Goal: Find specific page/section

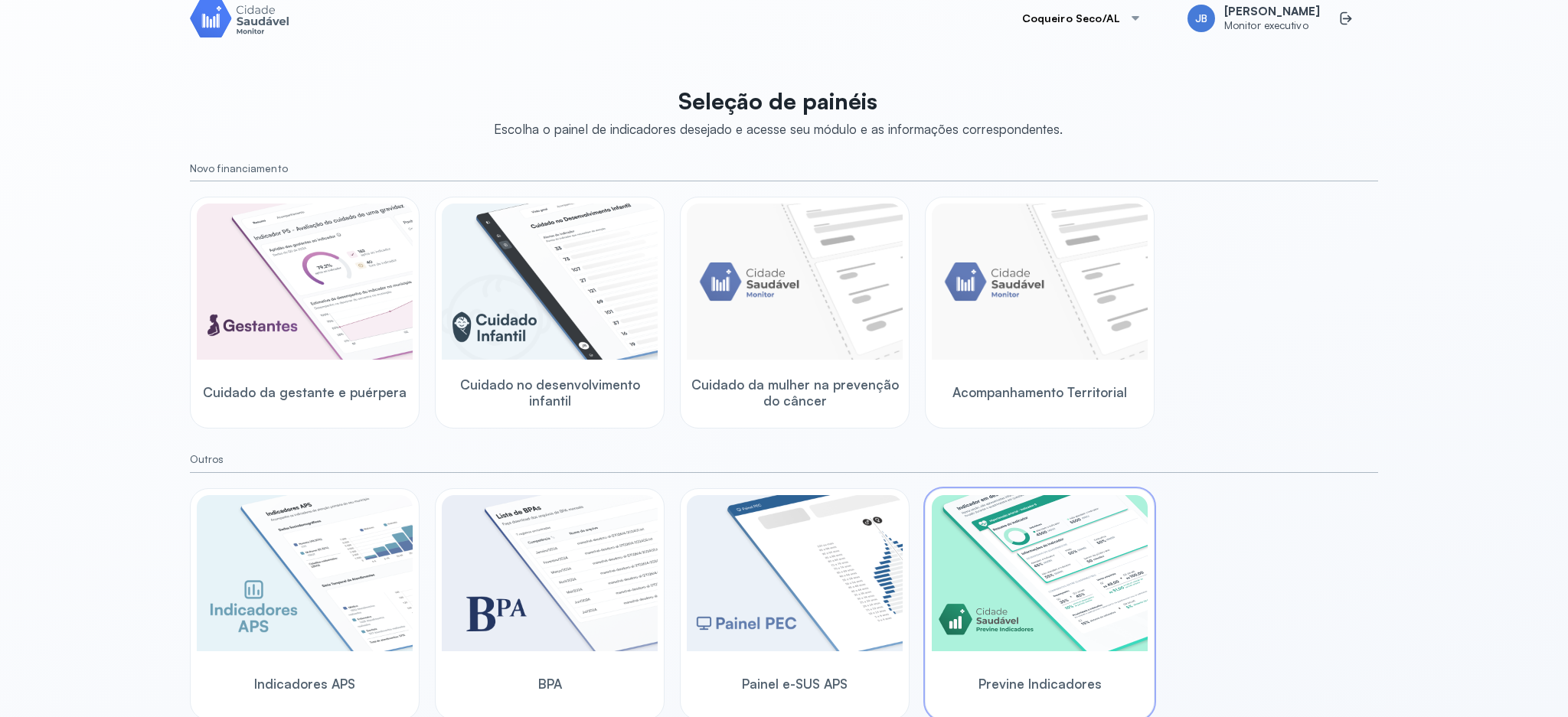
scroll to position [37, 0]
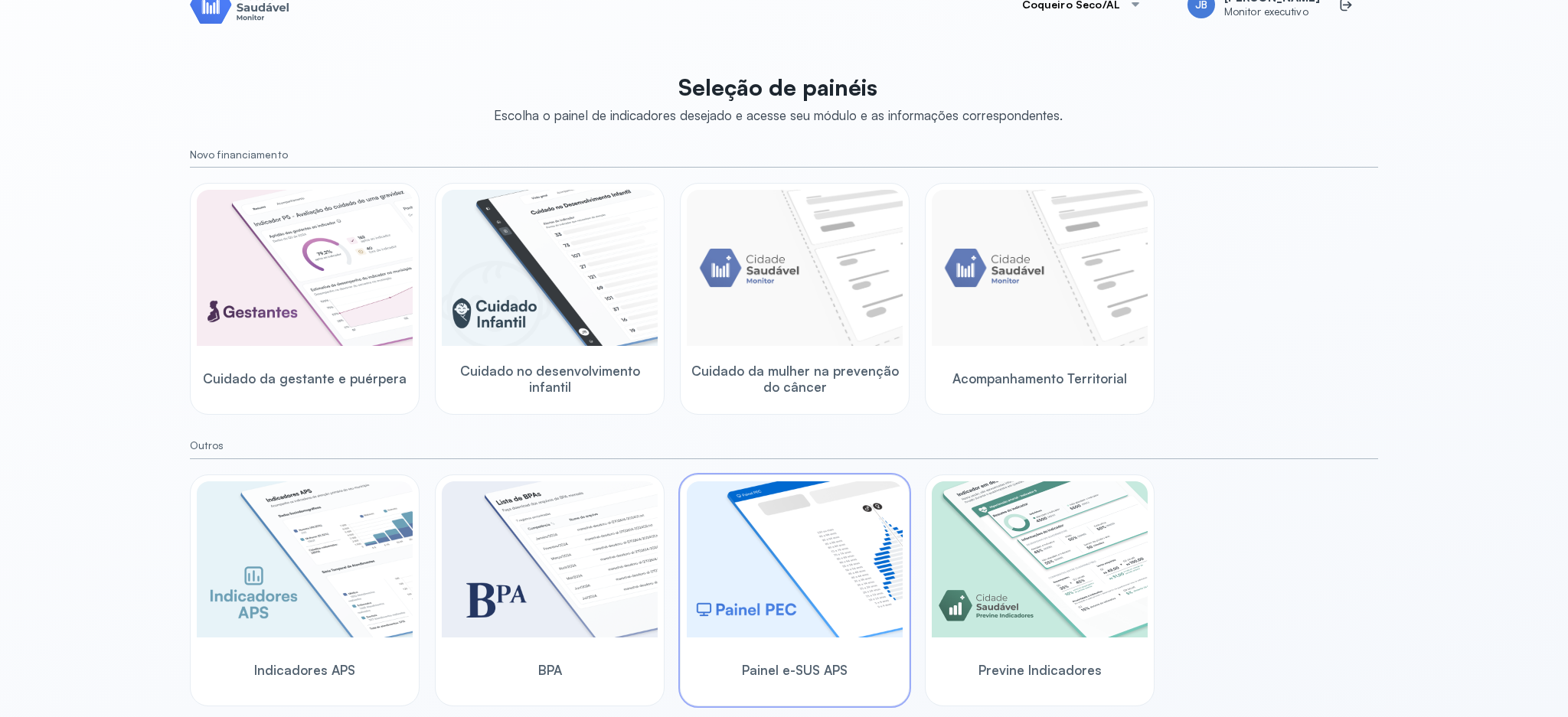
click at [797, 634] on img at bounding box center [794, 559] width 216 height 156
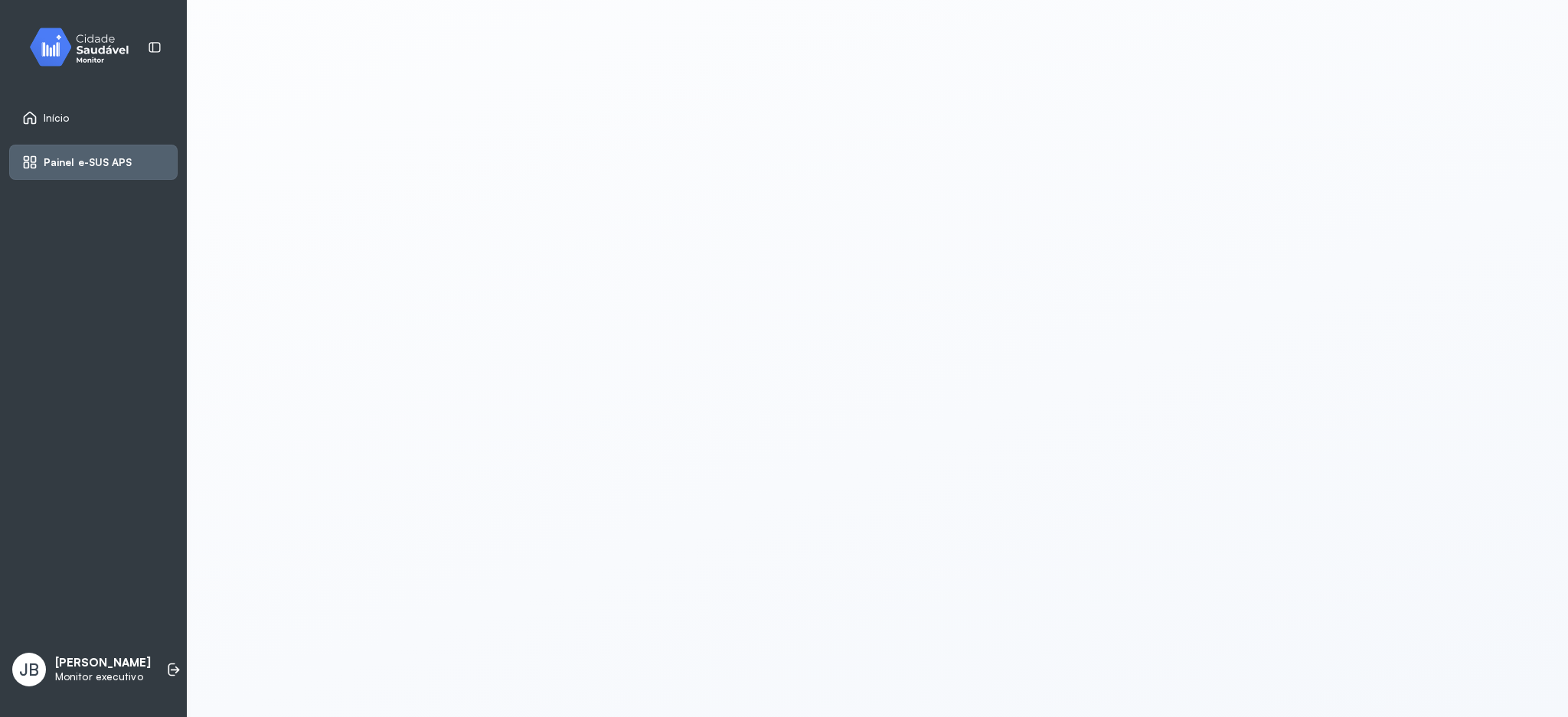
click at [76, 160] on span "Painel e-SUS APS" at bounding box center [88, 161] width 89 height 13
click at [47, 118] on span "Início" at bounding box center [56, 118] width 26 height 13
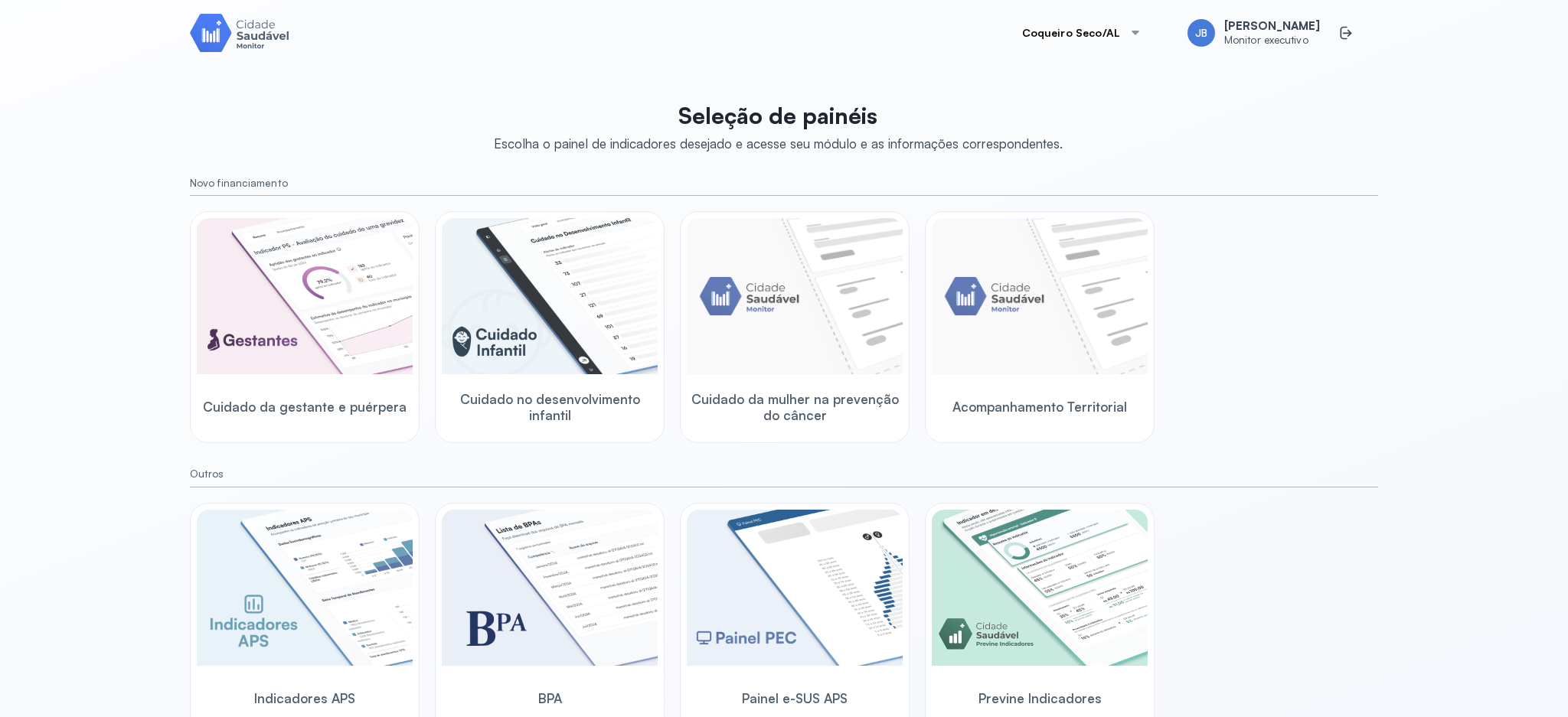
scroll to position [37, 0]
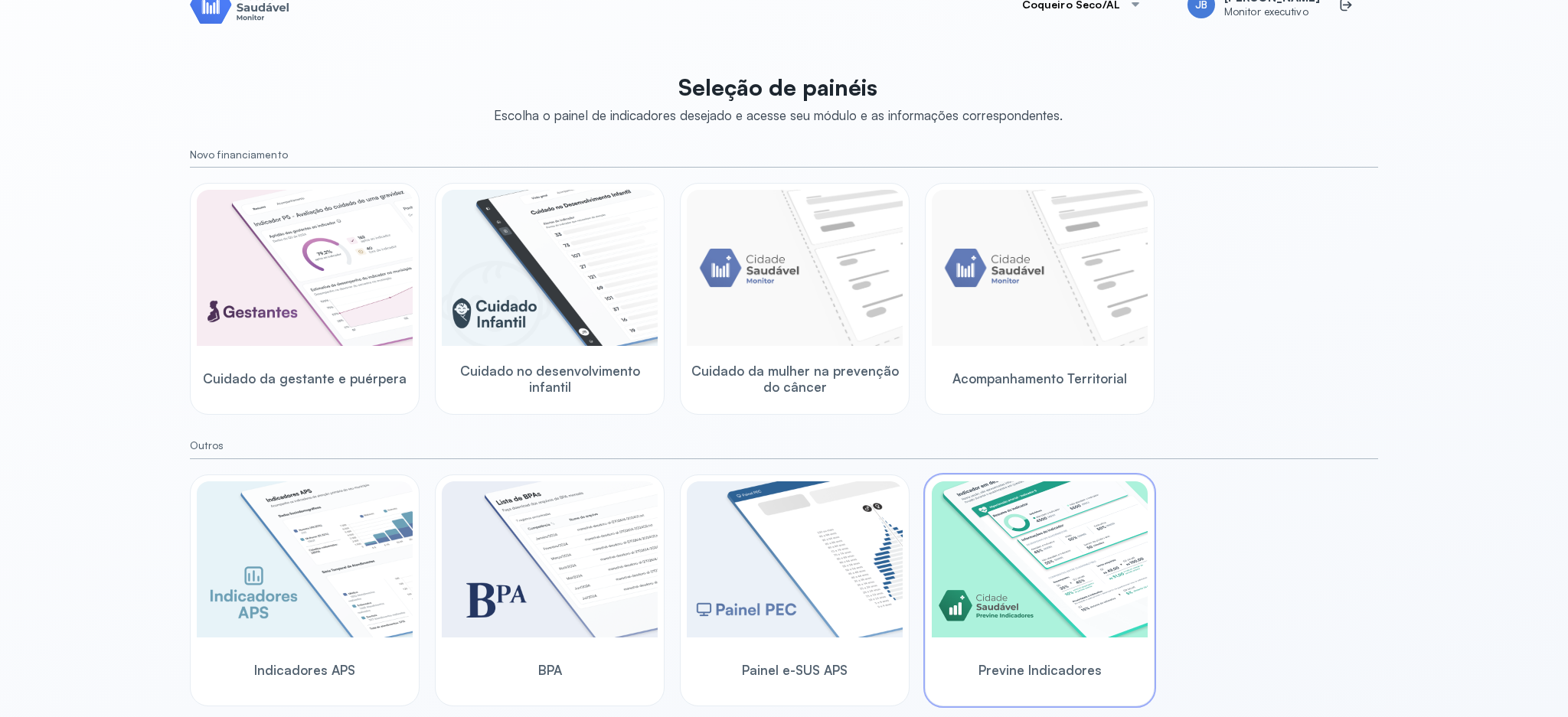
click at [1056, 563] on img at bounding box center [1039, 559] width 216 height 156
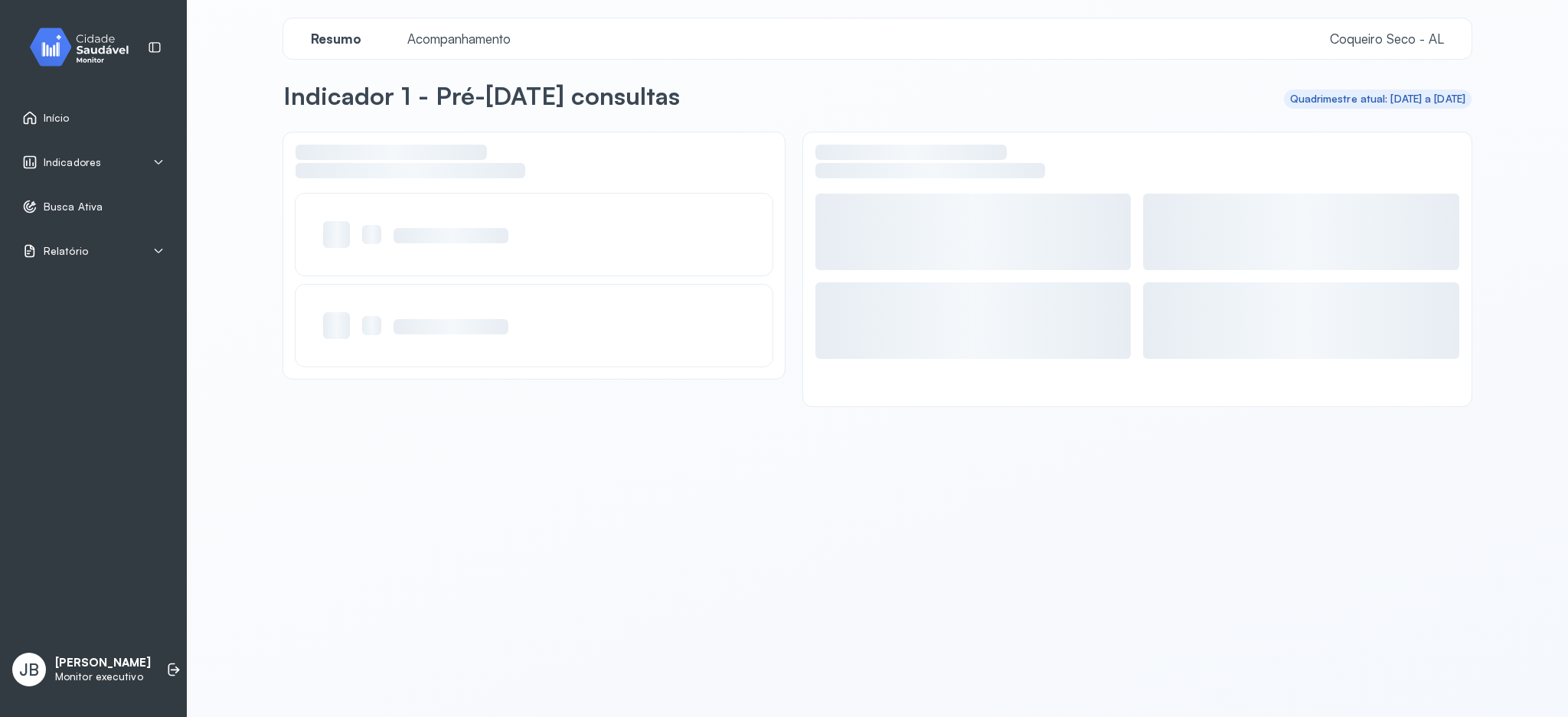
click at [88, 258] on div "Relatório" at bounding box center [93, 251] width 142 height 16
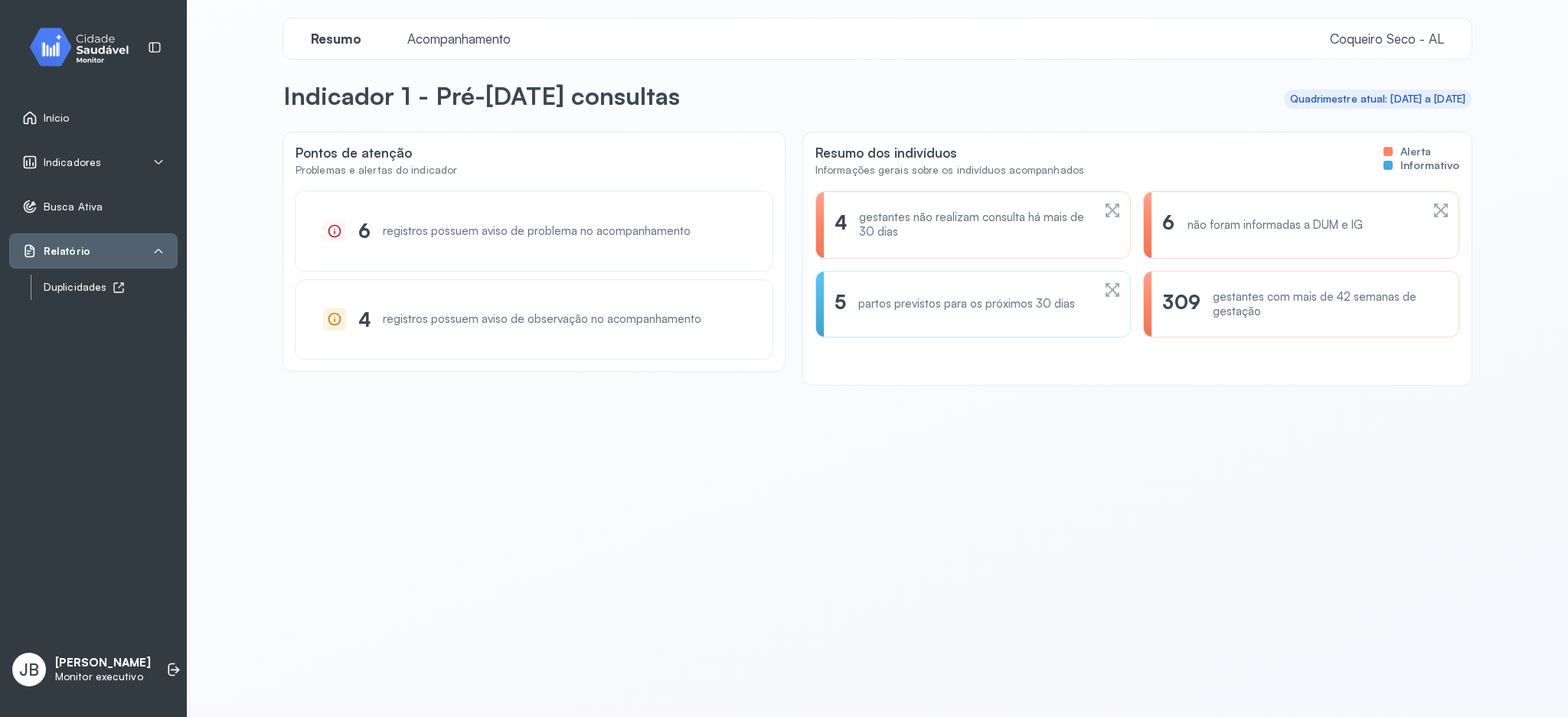
click at [86, 292] on div "Duplicidades" at bounding box center [111, 287] width 134 height 13
